Goal: Task Accomplishment & Management: Complete application form

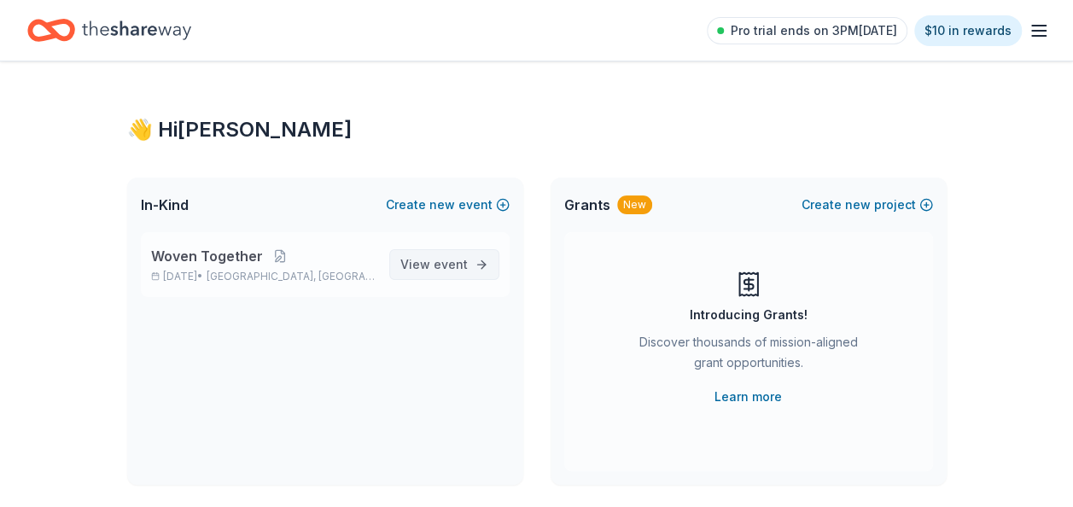
click at [417, 263] on span "View event" at bounding box center [433, 264] width 67 height 20
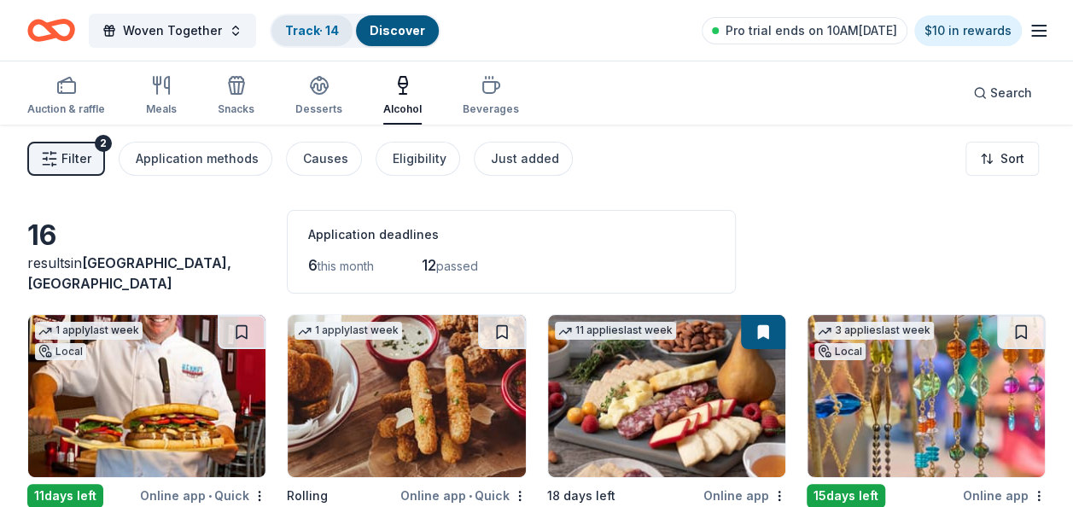
click at [309, 27] on link "Track · 14" at bounding box center [312, 30] width 54 height 15
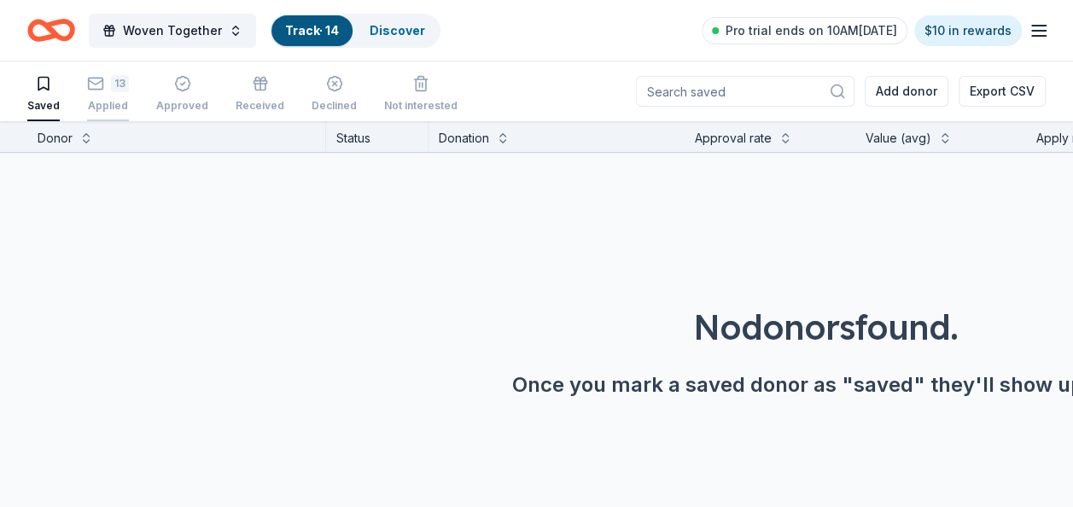
click at [106, 96] on div "13 Applied" at bounding box center [108, 94] width 42 height 38
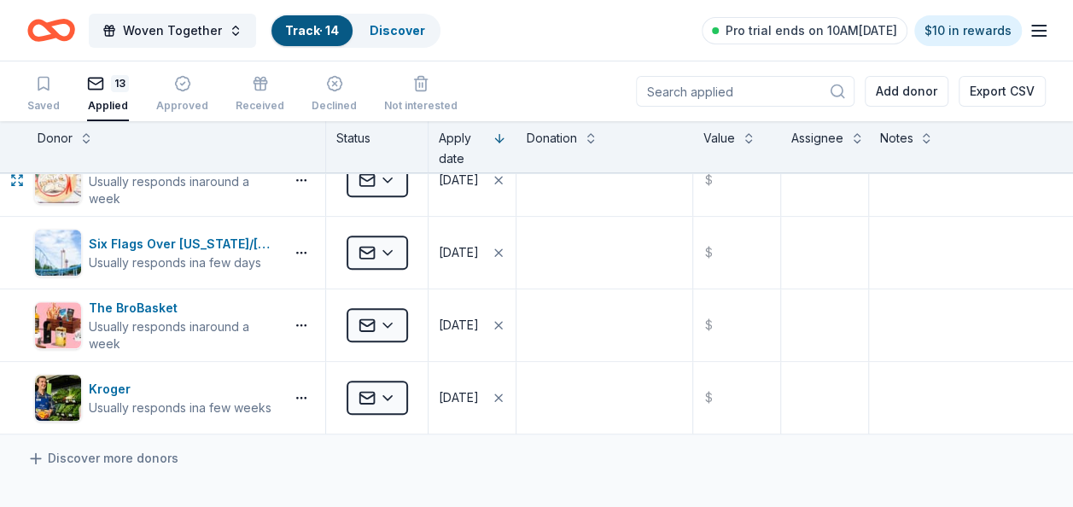
scroll to position [683, 0]
click at [220, 292] on div "The BroBasket Usually responds in around a week" at bounding box center [176, 324] width 298 height 72
click at [149, 306] on div "The BroBasket" at bounding box center [183, 307] width 189 height 20
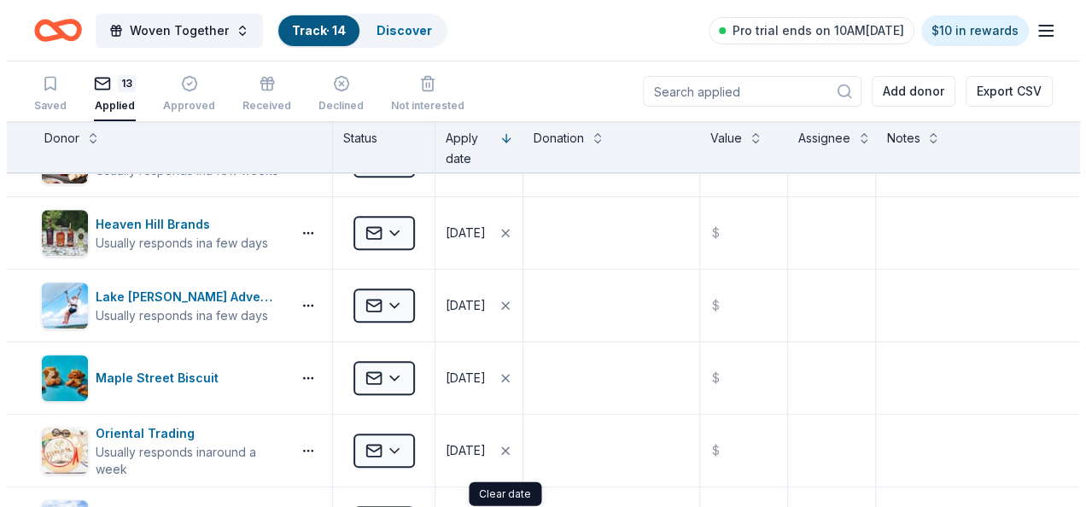
scroll to position [171, 0]
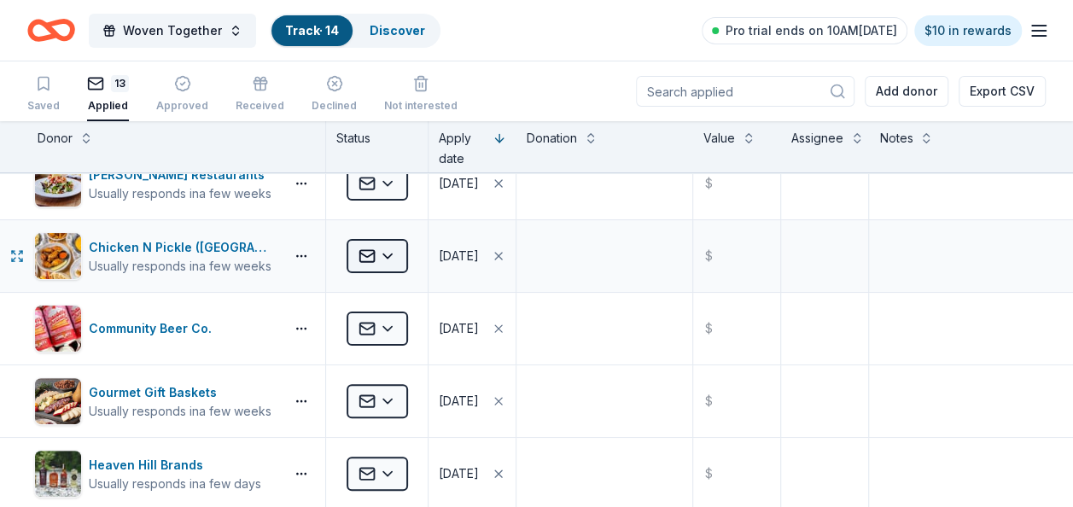
click at [384, 253] on html "Woven Together Track · 14 Discover Pro trial ends on 10AM[DATE] $10 in rewards …" at bounding box center [536, 253] width 1073 height 507
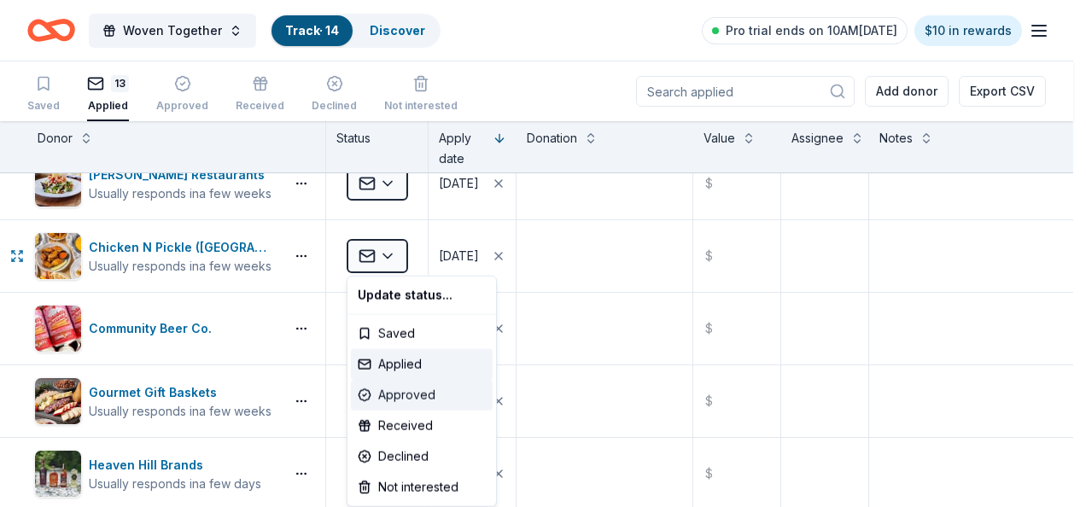
click at [398, 387] on div "Approved" at bounding box center [422, 395] width 142 height 31
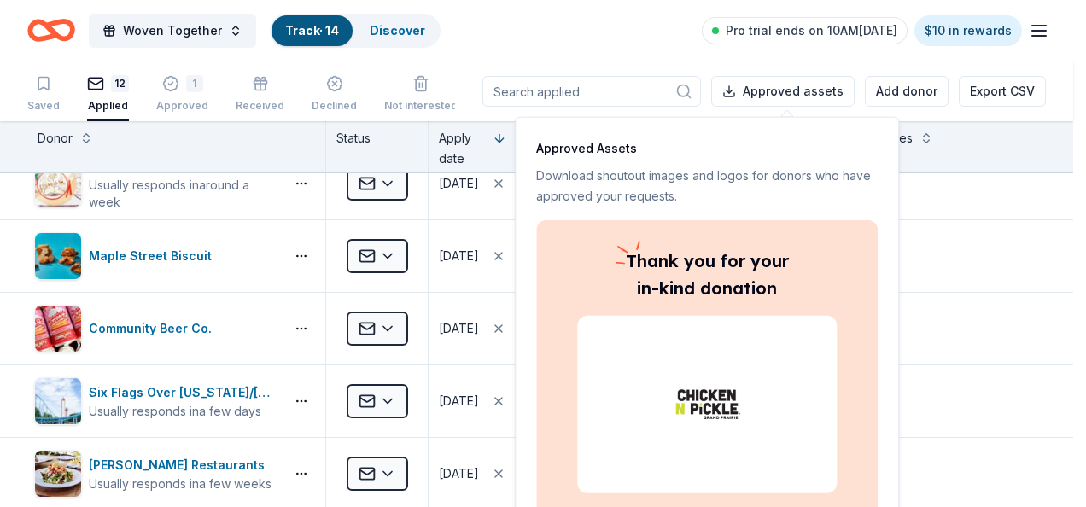
scroll to position [98, 0]
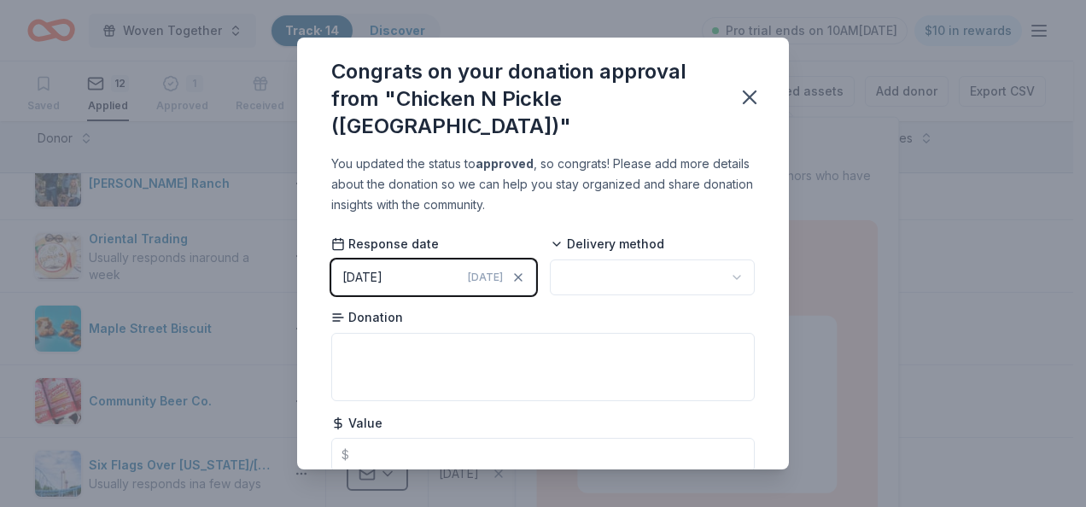
click at [480, 276] on span "[DATE]" at bounding box center [485, 278] width 35 height 14
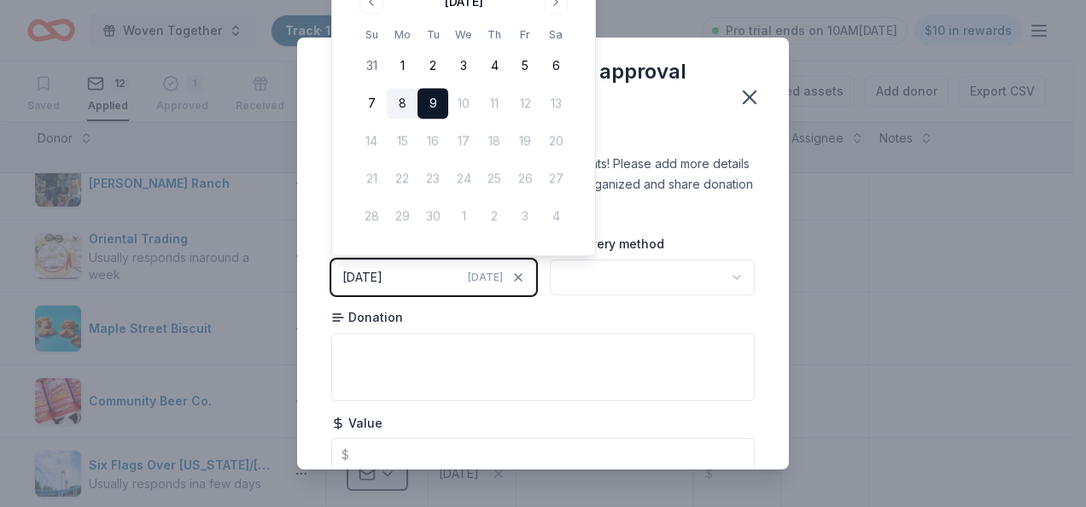
click at [404, 100] on button "8" at bounding box center [402, 104] width 31 height 31
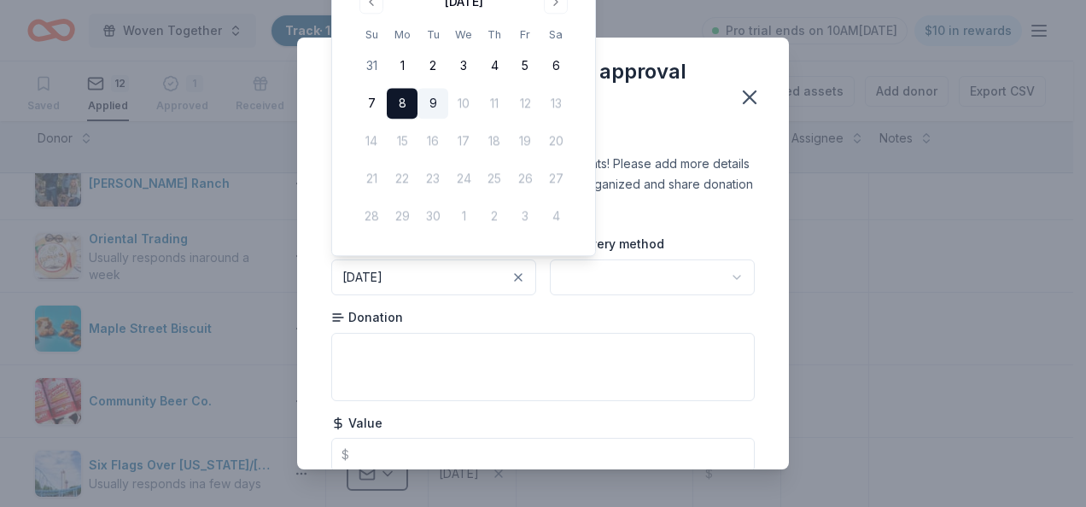
click at [842, 240] on div "Congrats on your donation approval from "Chicken N Pickle ([GEOGRAPHIC_DATA])" …" at bounding box center [543, 253] width 1086 height 507
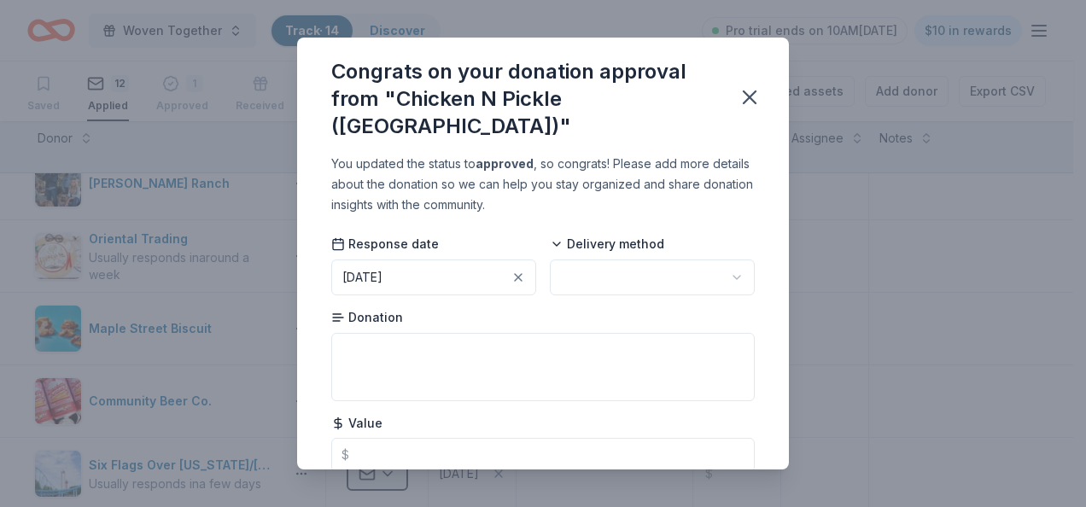
click at [597, 274] on html "Woven Together Track · 14 Discover Pro trial ends on 10AM[DATE] $10 in rewards …" at bounding box center [543, 253] width 1086 height 507
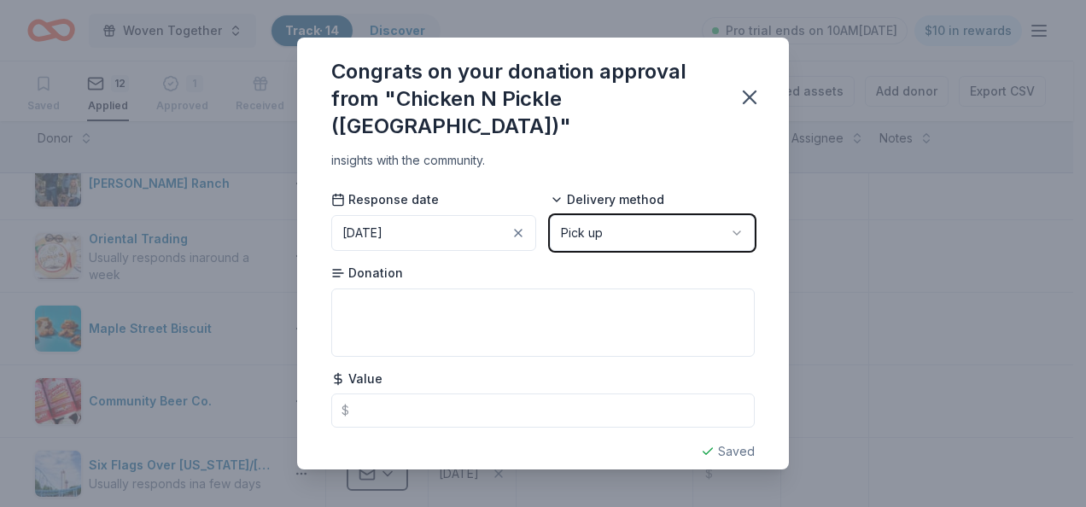
scroll to position [63, 0]
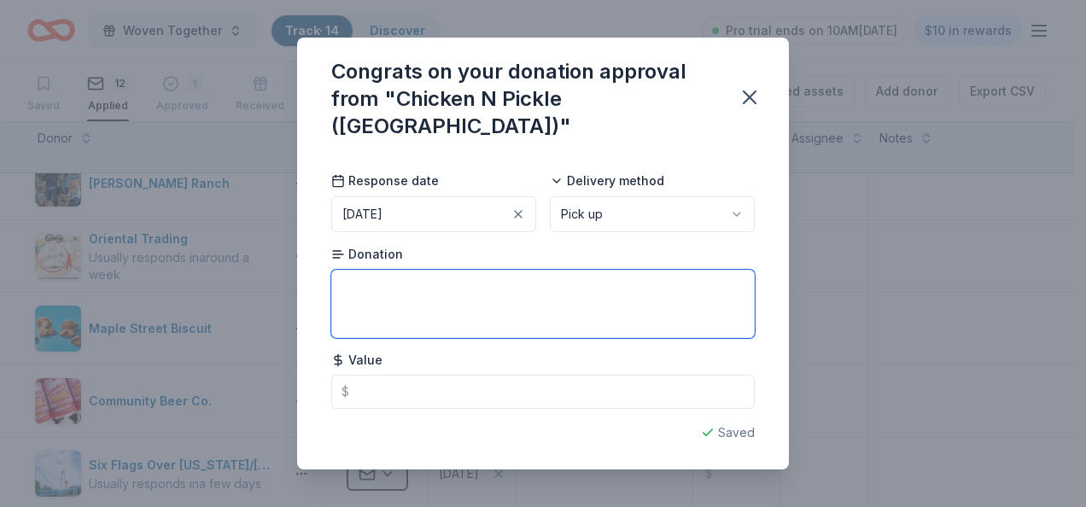
click at [402, 282] on textarea at bounding box center [542, 304] width 423 height 68
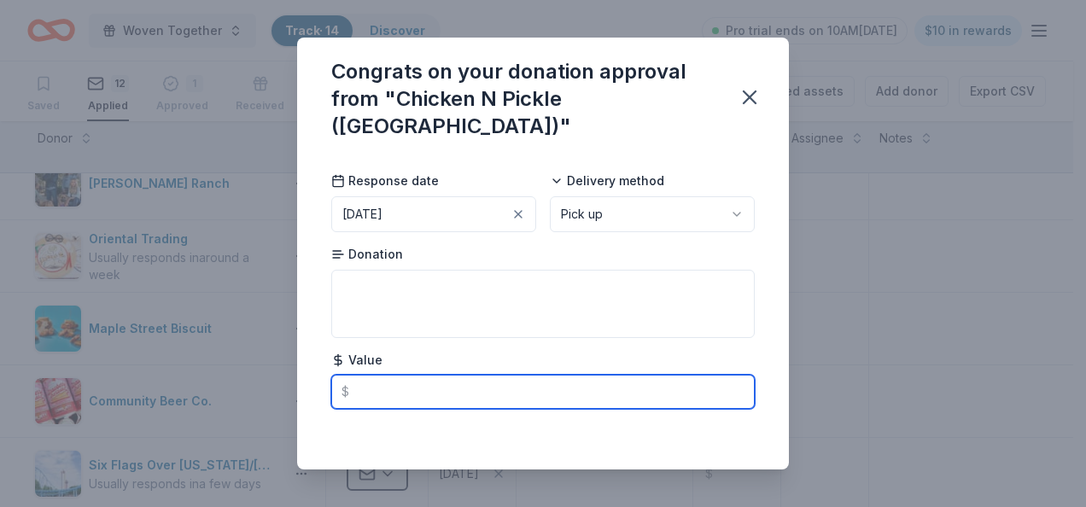
click at [370, 391] on input "text" at bounding box center [542, 392] width 423 height 34
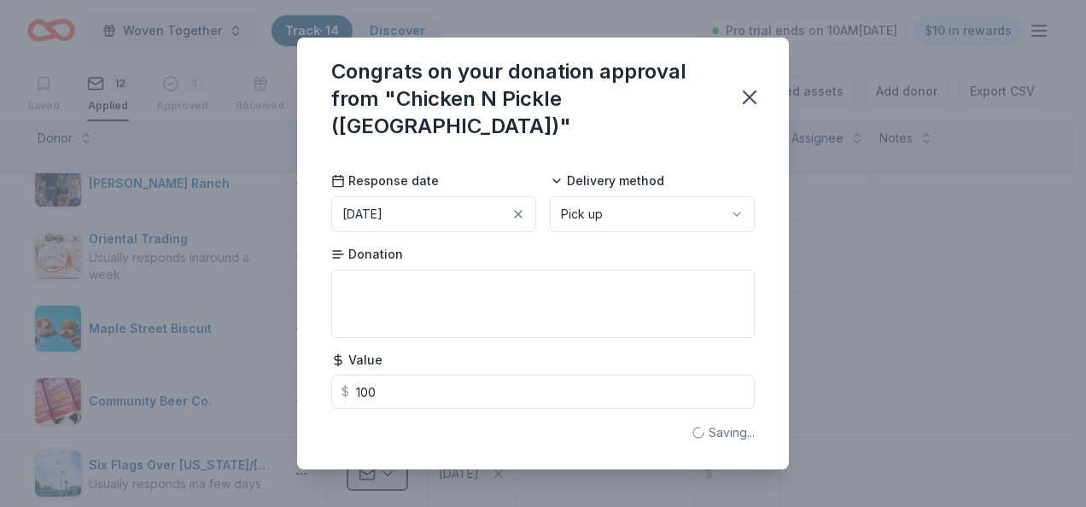
type input "100.00"
click at [352, 271] on div "Donation" at bounding box center [542, 292] width 423 height 92
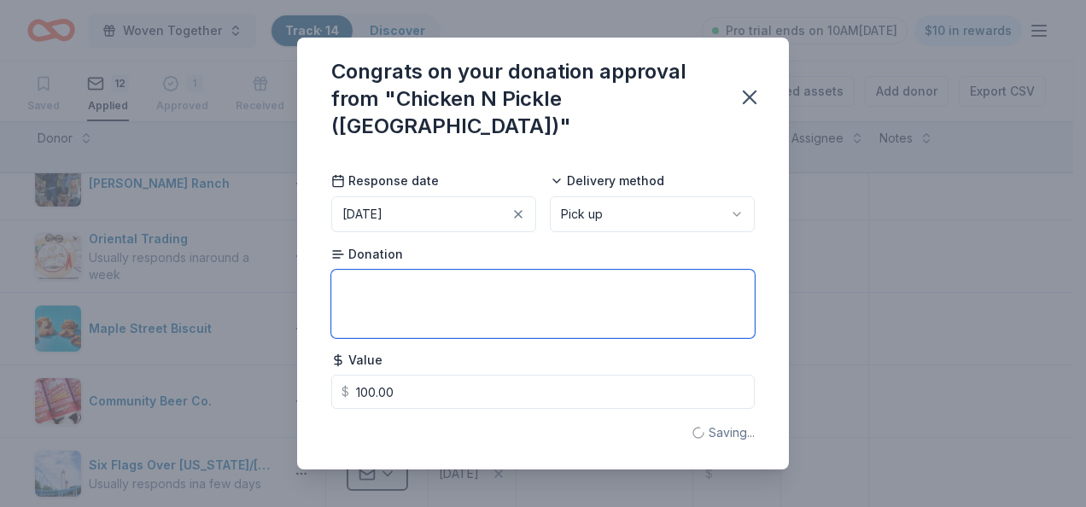
click at [352, 271] on textarea at bounding box center [542, 304] width 423 height 68
click at [390, 294] on textarea at bounding box center [542, 304] width 423 height 68
paste textarea "1 Chicken N Pickle Gift Certificate 60 minutes of free court time free paddle a…"
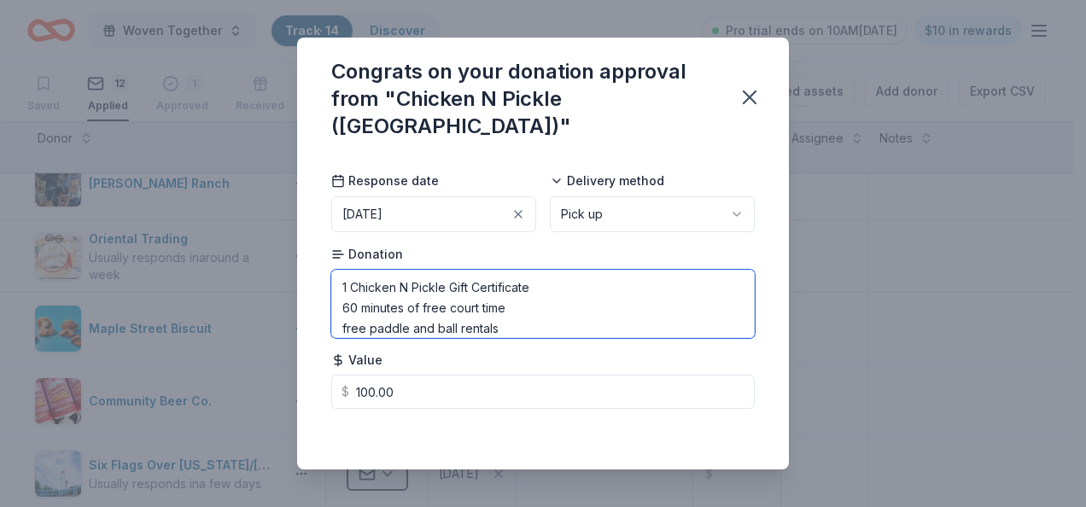
scroll to position [59, 0]
type textarea "1 Chicken N Pickle Gift Certificate 60 minutes of free court time free paddle a…"
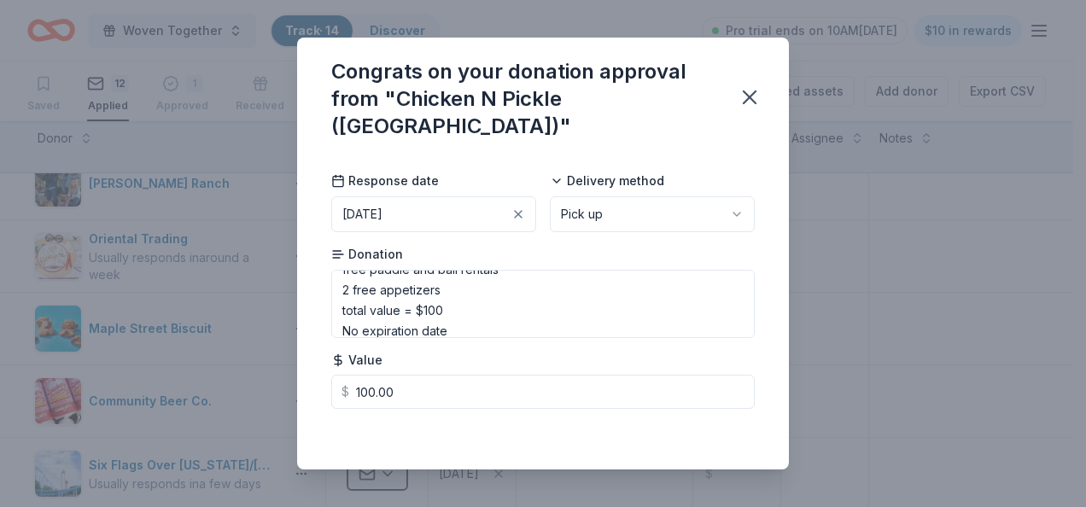
click at [582, 423] on div "Saved" at bounding box center [542, 432] width 423 height 20
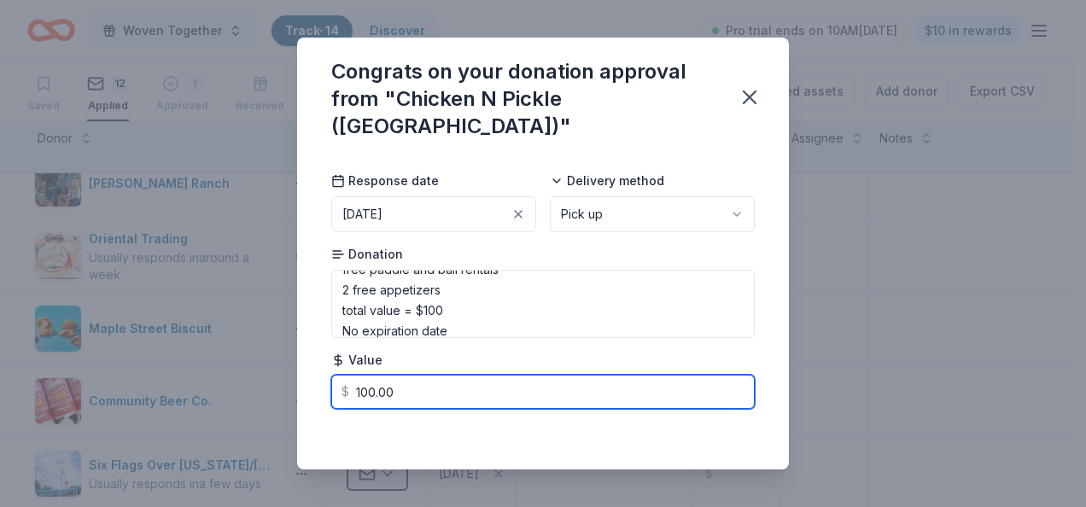
click at [403, 382] on input "100.00" at bounding box center [542, 392] width 423 height 34
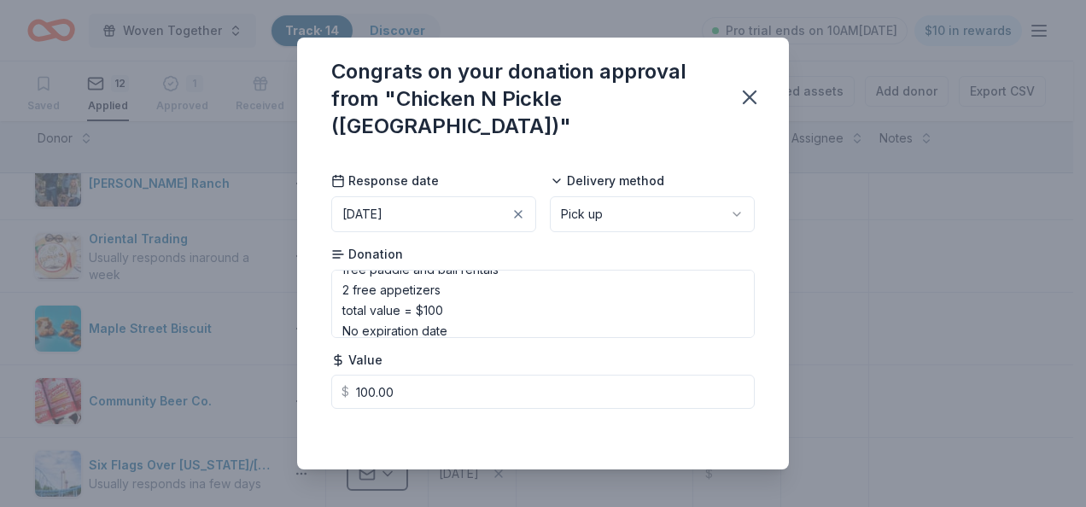
drag, startPoint x: 455, startPoint y: 438, endPoint x: 488, endPoint y: 410, distance: 43.6
click at [455, 435] on div "Saved" at bounding box center [542, 432] width 423 height 20
click at [749, 97] on icon "button" at bounding box center [749, 97] width 12 height 12
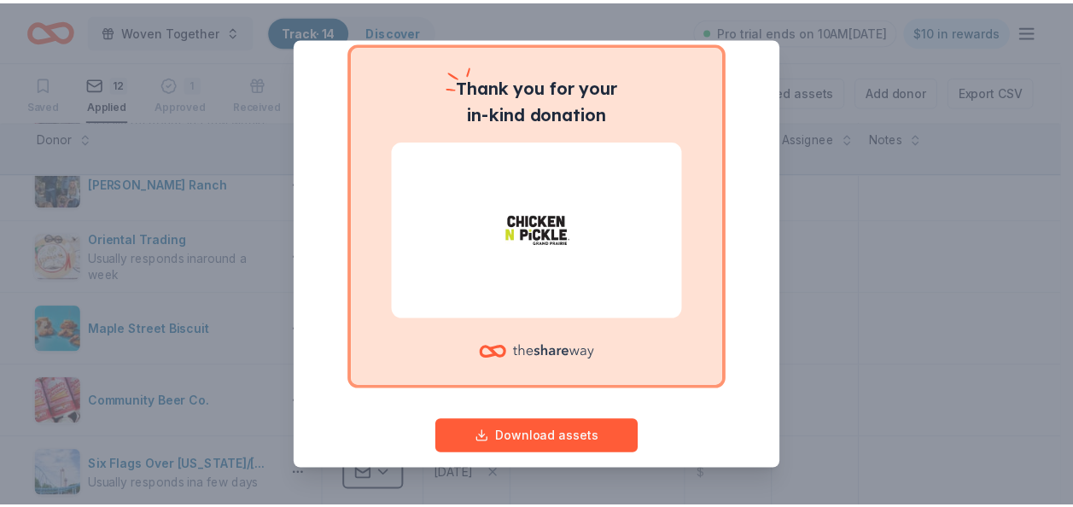
scroll to position [152, 0]
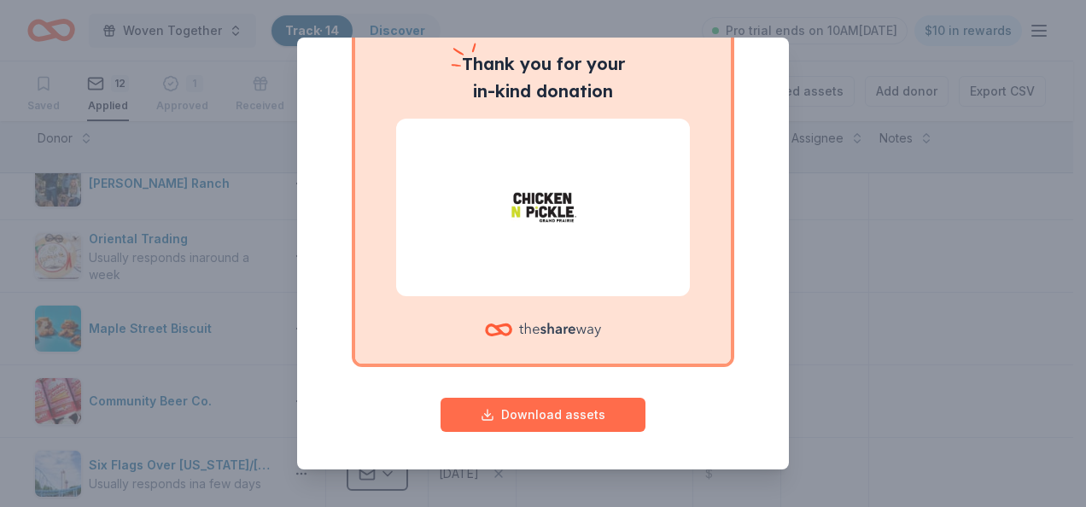
click at [498, 418] on button "Download assets" at bounding box center [542, 415] width 205 height 34
click at [882, 218] on div "Give your donor a shoutout! While not required, giving digital shoutouts helps …" at bounding box center [543, 253] width 1086 height 507
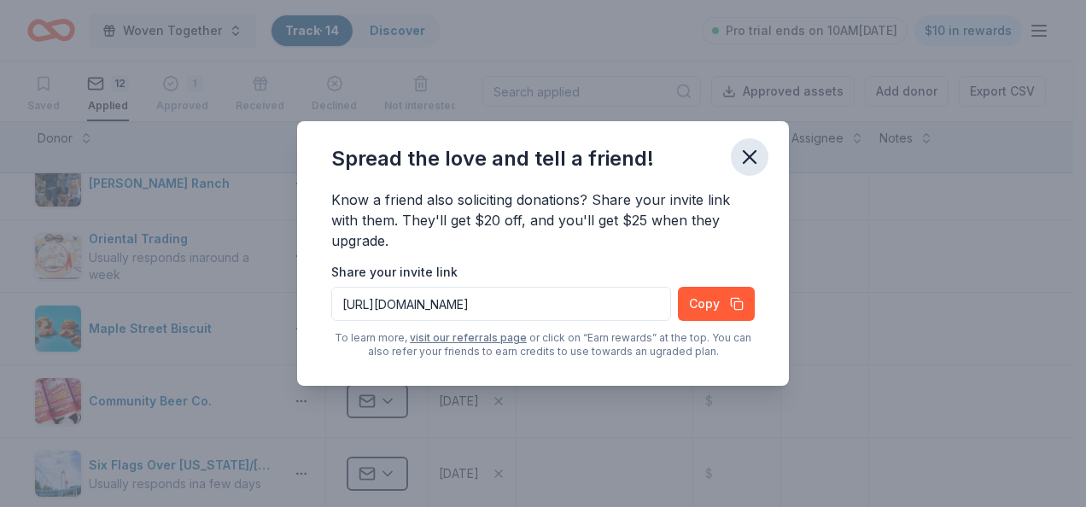
click at [753, 157] on icon "button" at bounding box center [749, 157] width 24 height 24
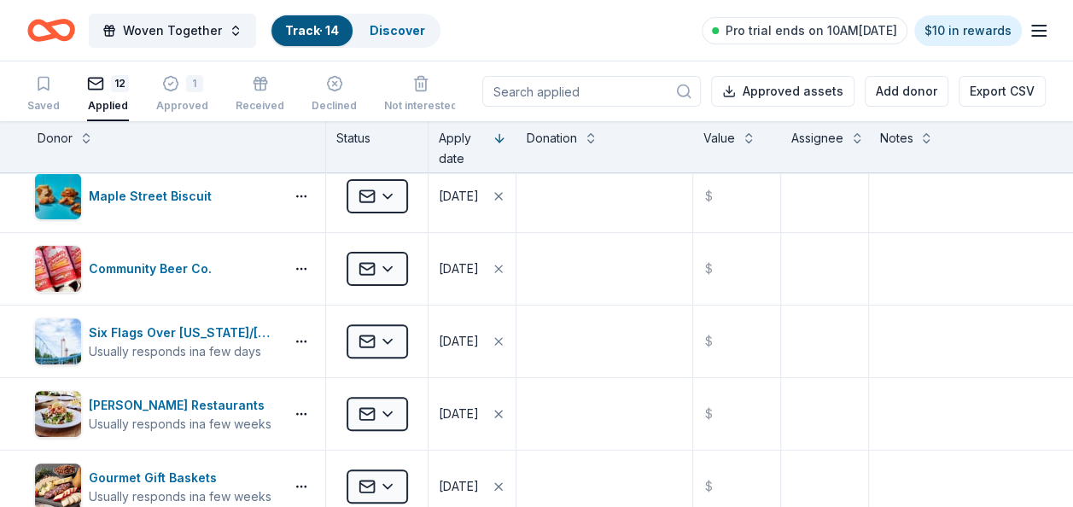
scroll to position [256, 0]
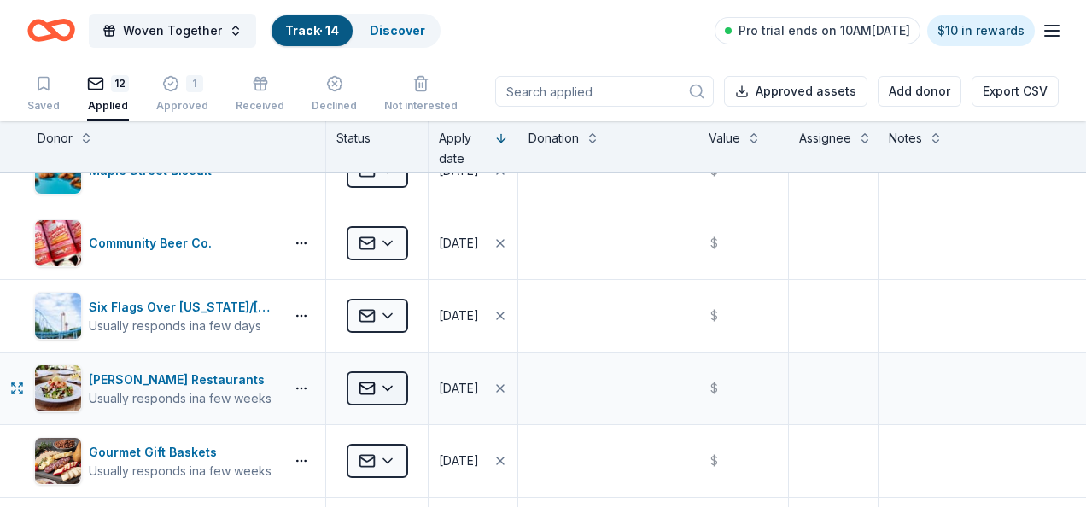
click at [389, 382] on html "Woven Together Track · 14 Discover Pro trial ends on 10AM[DATE] $10 in rewards …" at bounding box center [543, 253] width 1086 height 507
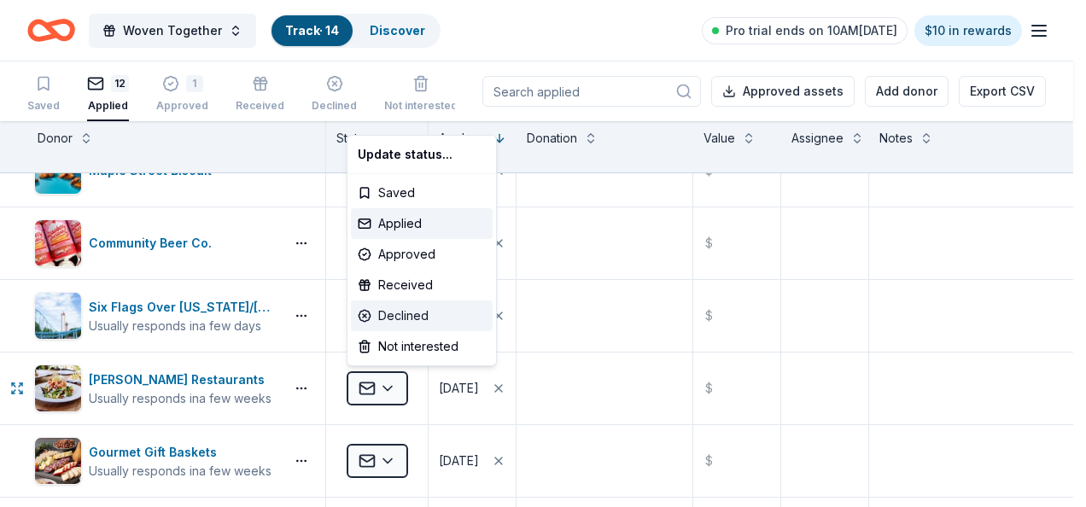
click at [399, 320] on div "Declined" at bounding box center [422, 315] width 142 height 31
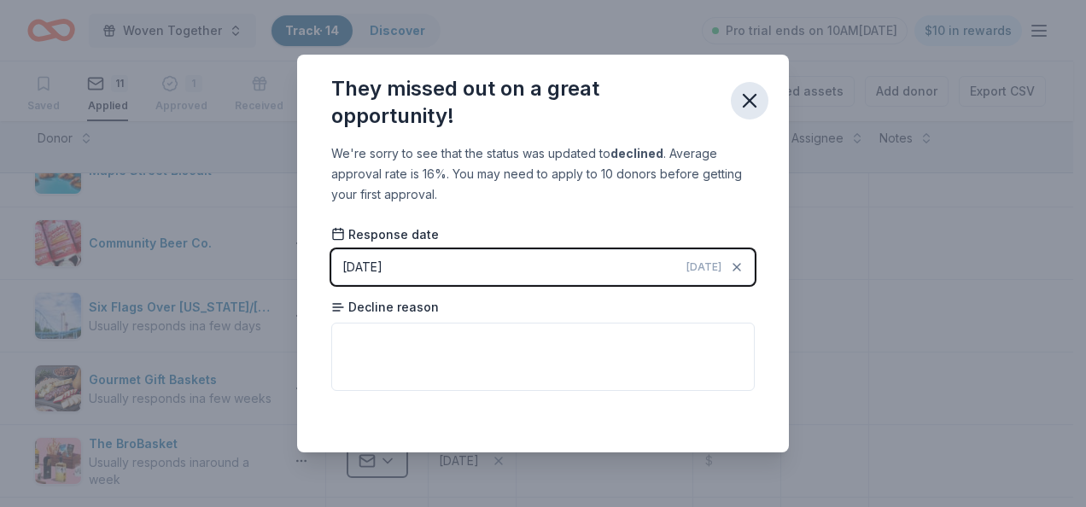
click at [745, 98] on icon "button" at bounding box center [749, 101] width 12 height 12
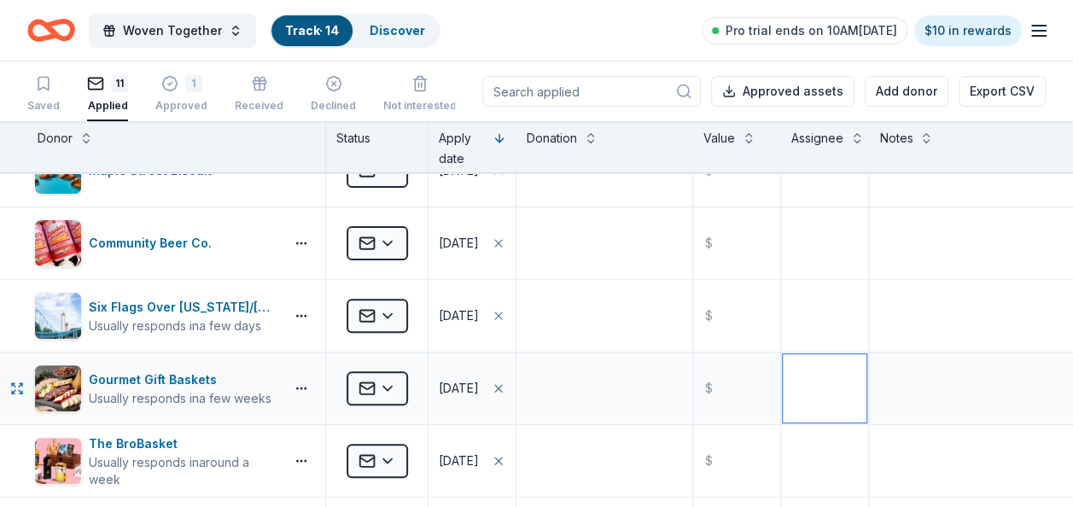
click at [833, 379] on textarea at bounding box center [825, 388] width 84 height 68
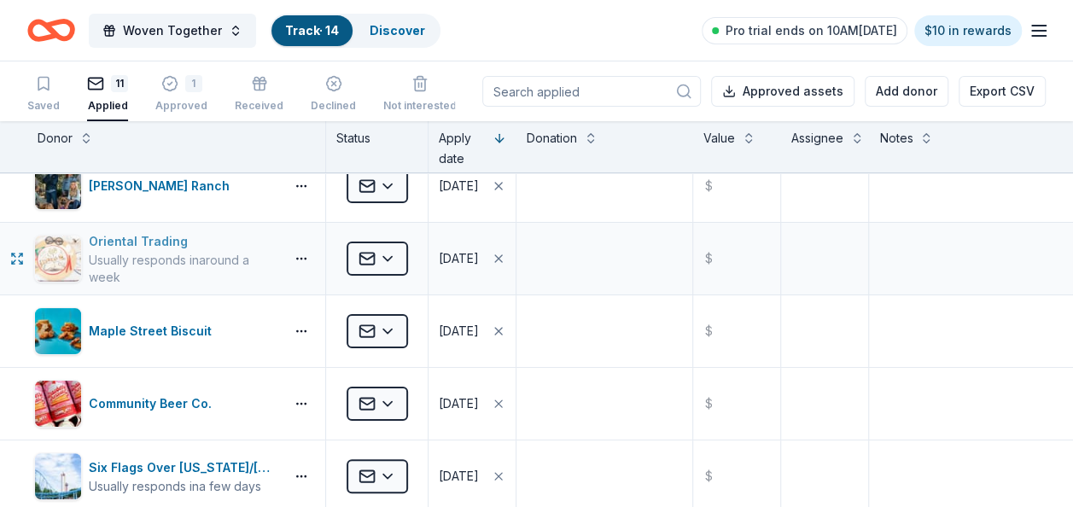
scroll to position [0, 0]
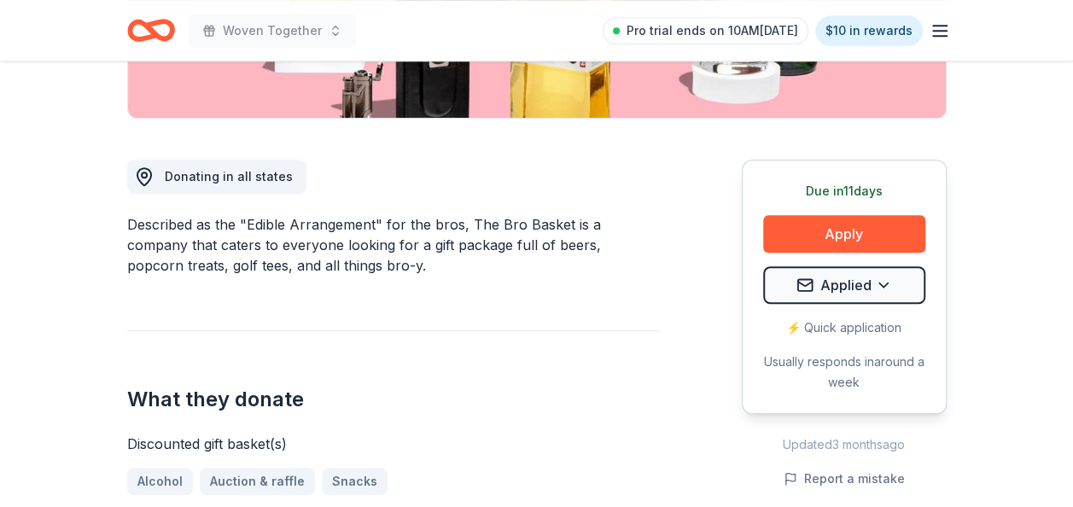
scroll to position [427, 0]
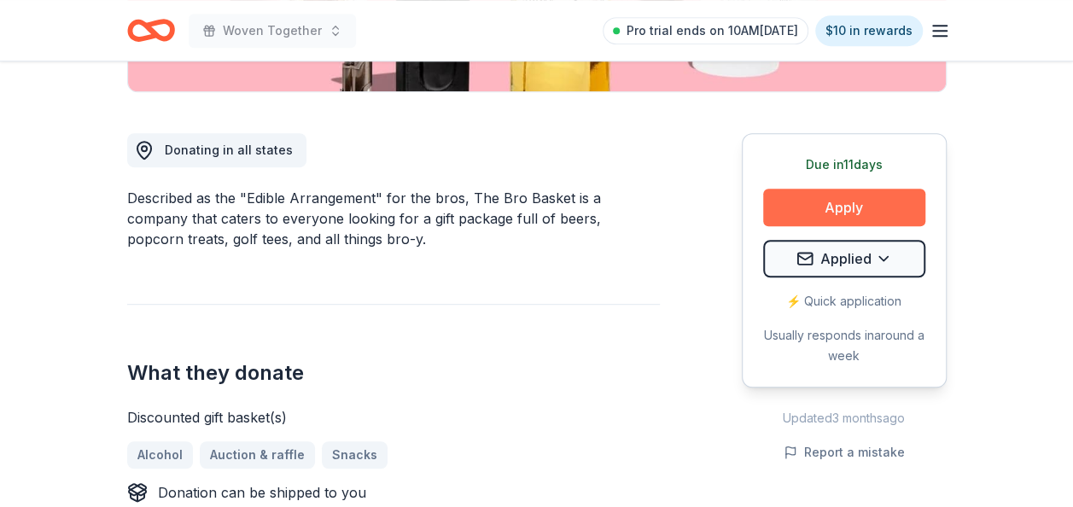
click at [832, 207] on button "Apply" at bounding box center [844, 208] width 162 height 38
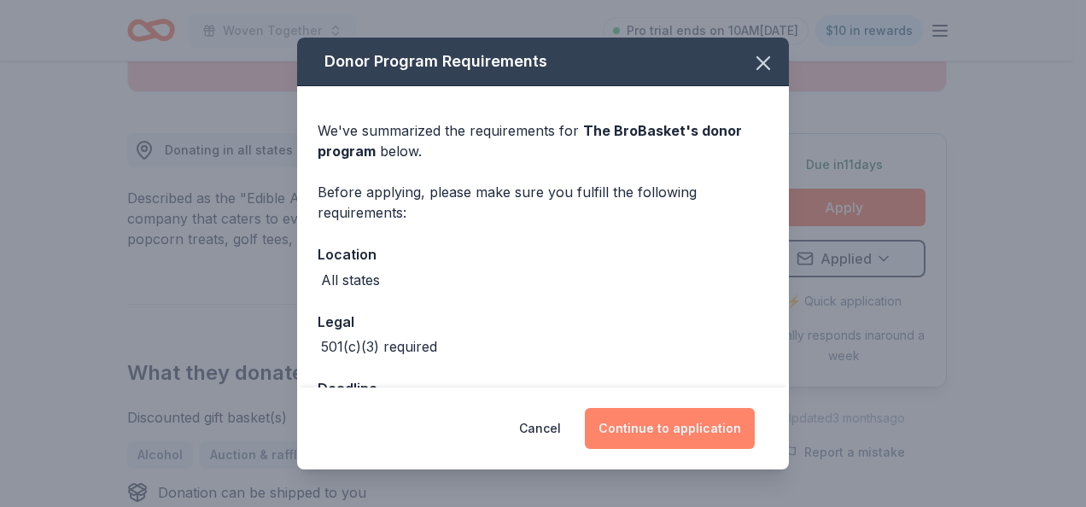
click at [654, 427] on button "Continue to application" at bounding box center [670, 428] width 170 height 41
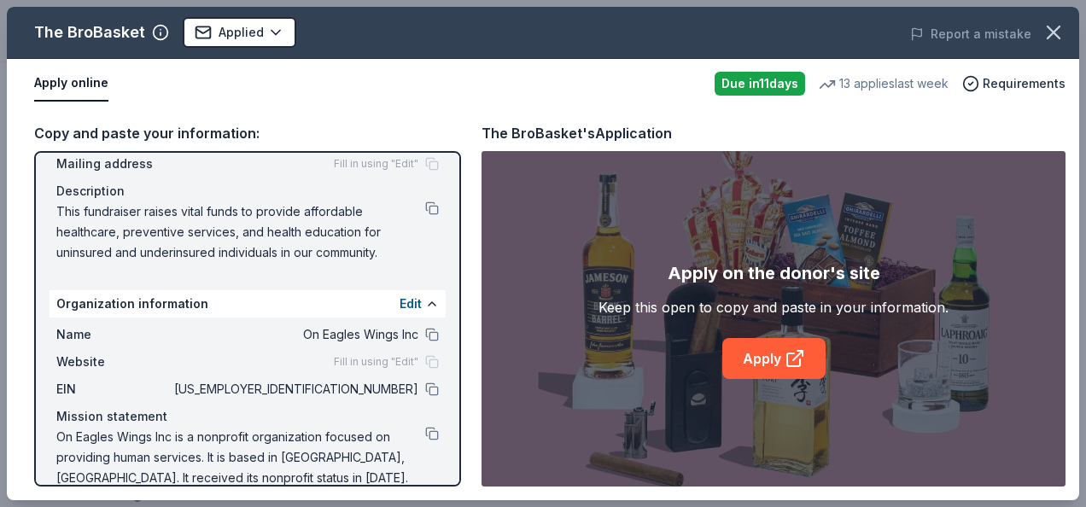
scroll to position [153, 0]
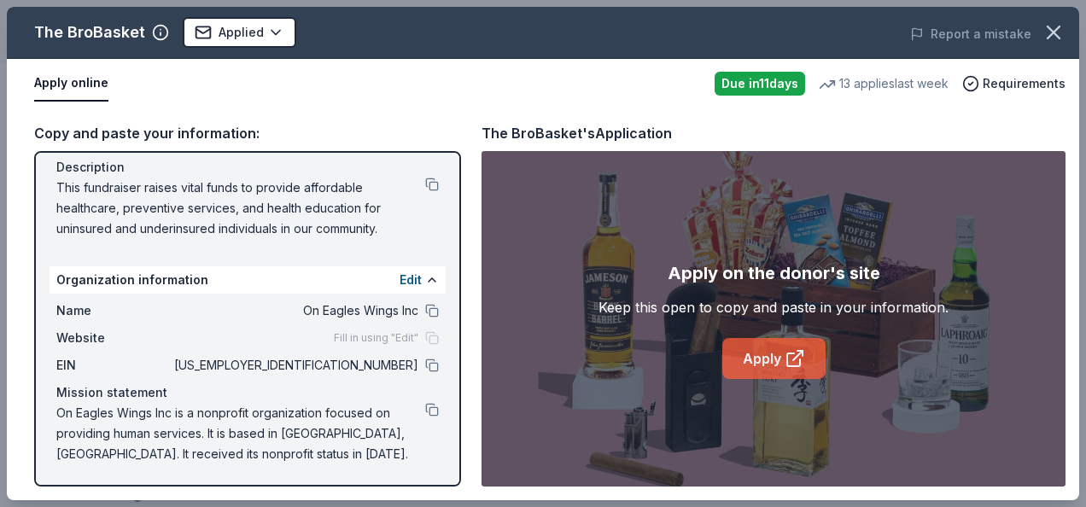
click at [767, 356] on link "Apply" at bounding box center [773, 358] width 103 height 41
